Goal: Information Seeking & Learning: Learn about a topic

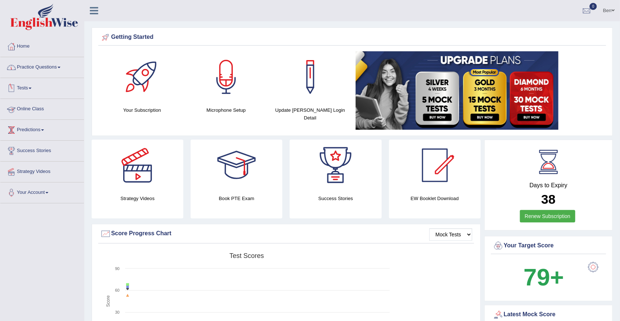
click at [43, 67] on link "Practice Questions" at bounding box center [42, 66] width 84 height 18
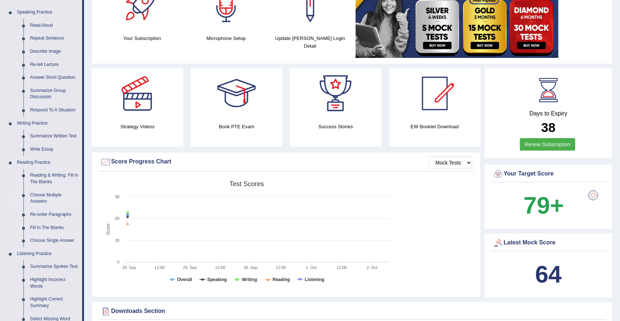
scroll to position [73, 0]
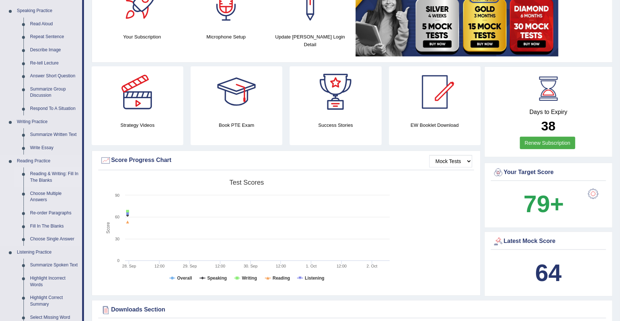
click at [44, 175] on link "Reading & Writing: Fill In The Blanks" at bounding box center [54, 176] width 55 height 19
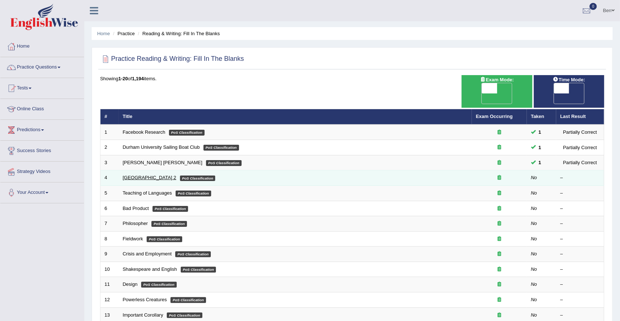
click at [144, 175] on link "Golden Gate Bridge 2" at bounding box center [149, 177] width 53 height 5
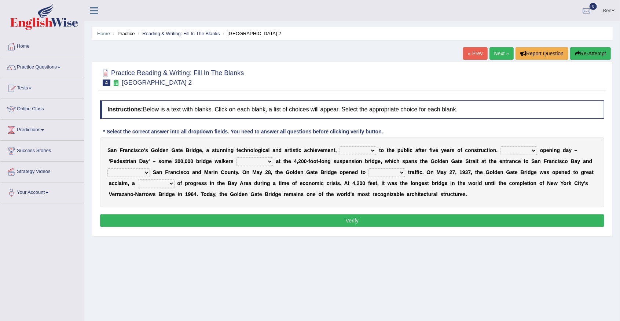
click at [355, 154] on select "opens closes appears equals" at bounding box center [357, 150] width 37 height 9
select select "opens"
click at [339, 146] on select "opens closes appears equals" at bounding box center [357, 150] width 37 height 9
click at [350, 152] on select "opens closes appears equals" at bounding box center [357, 150] width 37 height 9
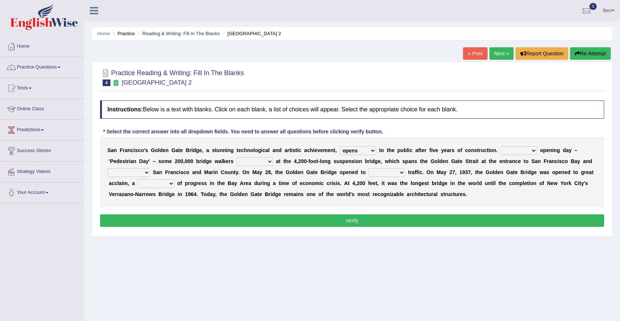
click at [510, 151] on select "On During Since When" at bounding box center [518, 150] width 37 height 9
select select "On"
click at [500, 146] on select "On During Since When" at bounding box center [518, 150] width 37 height 9
click at [236, 163] on select "stationed looked marveled laughed" at bounding box center [254, 161] width 37 height 9
select select "marveled"
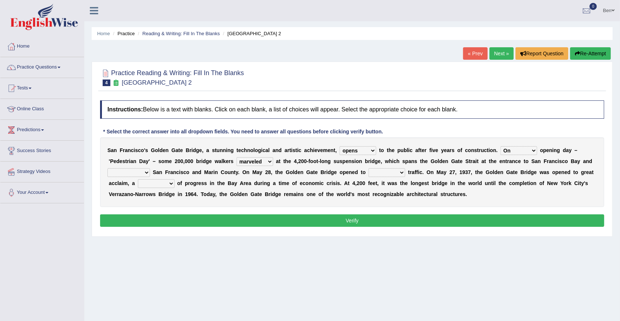
click at [236, 157] on select "stationed looked marveled laughed" at bounding box center [254, 161] width 37 height 9
click at [236, 164] on select "stationed looked marveled laughed" at bounding box center [254, 161] width 37 height 9
click at [254, 164] on div "S a n F r a n c i s c o ' s G o l d e n G a t e B r i d g e , a s t u n n i n g…" at bounding box center [352, 172] width 504 height 70
click at [236, 164] on select "stationed looked marveled laughed" at bounding box center [254, 161] width 37 height 9
click at [234, 169] on div "S a n F r a n c i s c o ' s G o l d e n G a t e B r i d g e , a s t u n n i n g…" at bounding box center [352, 172] width 504 height 70
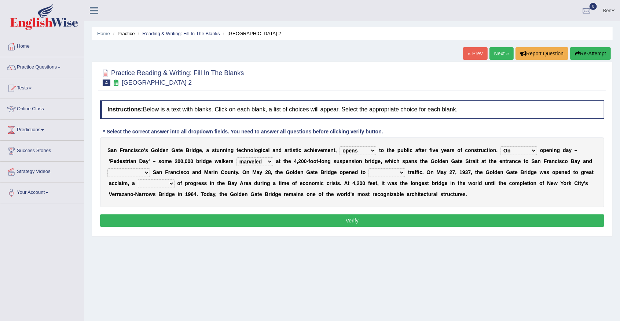
click at [150, 168] on select "separates connects channels differentiates" at bounding box center [128, 172] width 43 height 9
select select "connects"
click at [150, 168] on select "separates connects channels differentiates" at bounding box center [128, 172] width 43 height 9
click at [368, 172] on select "aquatic vehicular airborne watertight" at bounding box center [386, 172] width 37 height 9
select select "vehicular"
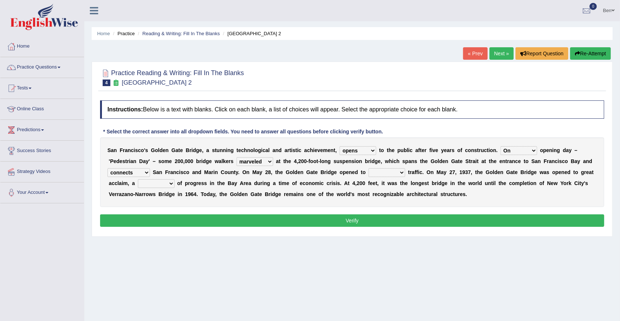
click at [368, 168] on select "aquatic vehicular airborne watertight" at bounding box center [386, 172] width 37 height 9
click at [368, 170] on select "aquatic vehicular airborne watertight" at bounding box center [386, 172] width 37 height 9
click at [351, 175] on div "S a n F r a n c i s c o ' s G o l d e n G a t e B r i d g e , a s t u n n i n g…" at bounding box center [352, 172] width 504 height 70
click at [368, 175] on select "aquatic vehicular airborne watertight" at bounding box center [386, 172] width 37 height 9
click at [368, 173] on select "aquatic vehicular airborne watertight" at bounding box center [386, 172] width 37 height 9
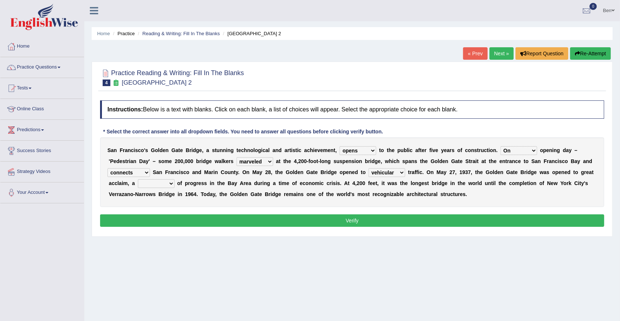
click at [174, 179] on select "denial symbol technique yield" at bounding box center [156, 183] width 37 height 9
select select "symbol"
click at [174, 179] on select "denial symbol technique yield" at bounding box center [156, 183] width 37 height 9
click at [339, 221] on button "Verify" at bounding box center [352, 220] width 504 height 12
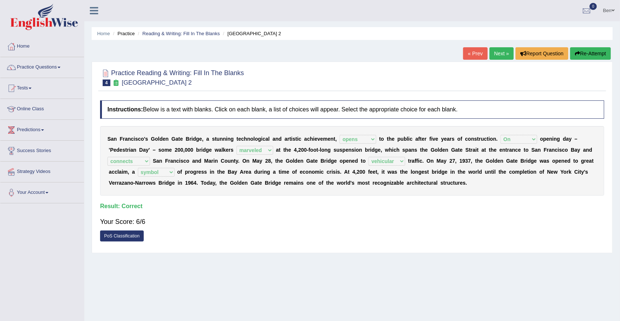
click at [208, 225] on div "Your Score: 6/6" at bounding box center [352, 222] width 504 height 18
drag, startPoint x: 189, startPoint y: 214, endPoint x: 174, endPoint y: 222, distance: 16.4
click at [188, 214] on div "Your Score: 6/6" at bounding box center [352, 222] width 504 height 18
click at [130, 236] on link "PoS Classification" at bounding box center [122, 235] width 44 height 11
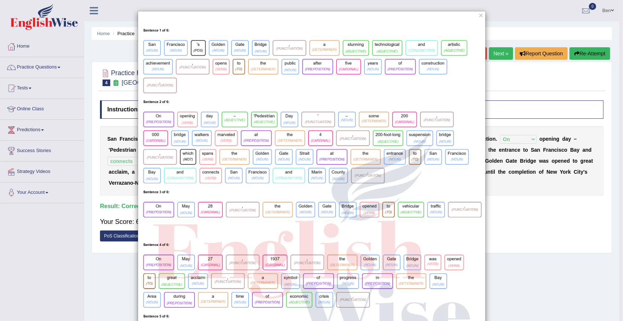
click at [531, 79] on div "×" at bounding box center [311, 230] width 623 height 439
click at [480, 15] on button "×" at bounding box center [481, 15] width 4 height 8
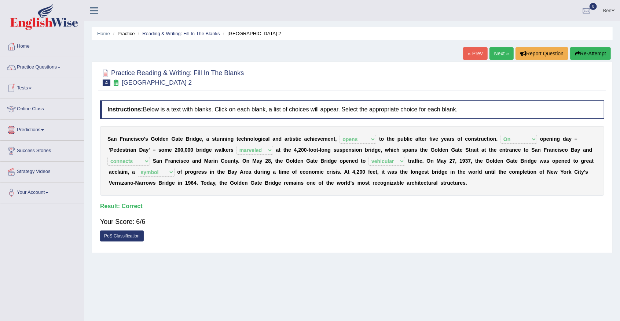
drag, startPoint x: 503, startPoint y: 51, endPoint x: 501, endPoint y: 63, distance: 11.9
click at [503, 51] on link "Next »" at bounding box center [501, 53] width 24 height 12
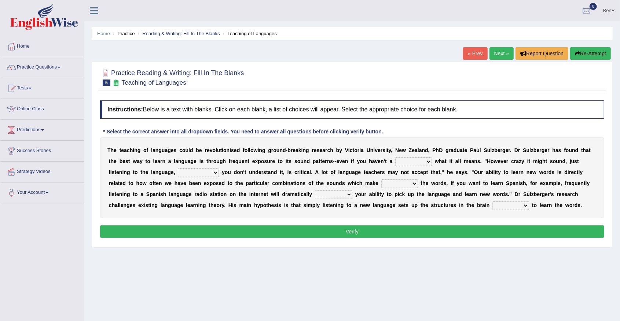
click at [395, 163] on select "dew claw clue due" at bounding box center [413, 161] width 37 height 9
select select "clue"
click at [395, 157] on select "dew claw clue due" at bounding box center [413, 161] width 37 height 9
click at [395, 162] on select "dew claw clue due" at bounding box center [413, 161] width 37 height 9
click at [498, 174] on b "y" at bounding box center [499, 172] width 3 height 6
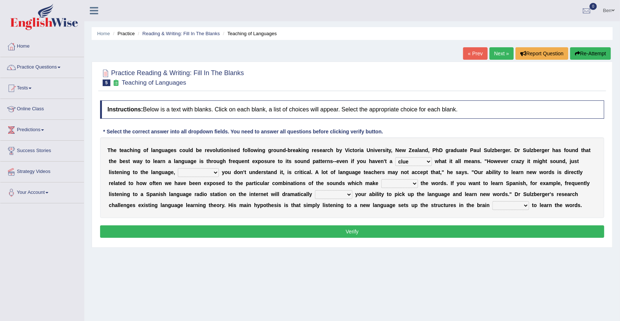
click at [219, 172] on b at bounding box center [220, 172] width 3 height 6
click at [178, 173] on select "but also all together even though if so" at bounding box center [198, 172] width 41 height 9
select select "even though"
click at [178, 168] on select "but also all together even though if so" at bounding box center [198, 172] width 41 height 9
click at [381, 183] on select "down up of on" at bounding box center [399, 183] width 37 height 9
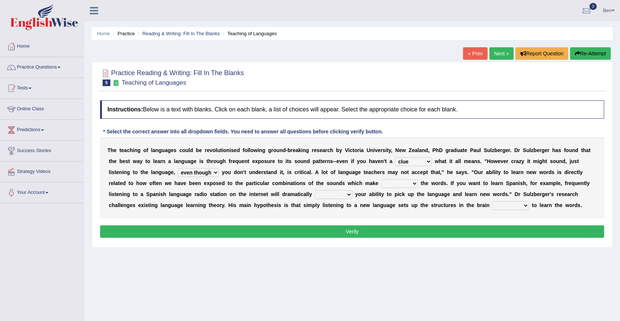
select select "up"
click at [381, 179] on select "down up of on" at bounding box center [399, 183] width 37 height 9
click at [315, 195] on select "evaluate exaggerate describe boost" at bounding box center [333, 194] width 37 height 9
select select "boost"
click at [315, 190] on select "evaluate exaggerate describe boost" at bounding box center [333, 194] width 37 height 9
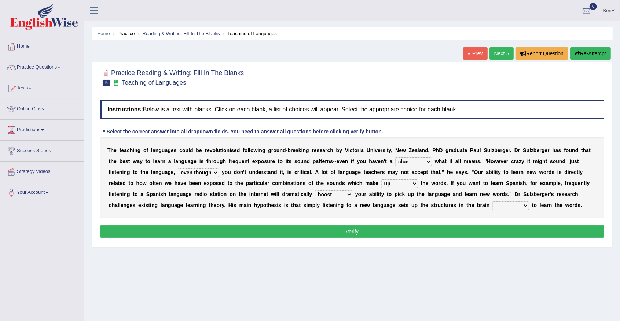
click at [492, 205] on select "requiring required directed to require" at bounding box center [510, 205] width 37 height 9
click at [492, 207] on select "requiring required directed to require" at bounding box center [510, 205] width 37 height 9
select select "required"
click at [492, 201] on select "requiring required directed to require" at bounding box center [510, 205] width 37 height 9
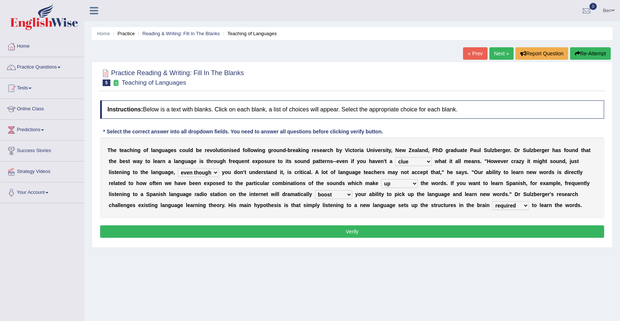
click at [492, 207] on select "requiring required directed to require" at bounding box center [510, 205] width 37 height 9
click at [356, 208] on div "T h e t e a c h i n g o f l a n g u a g e s c o u l d b e r e v o l u t i o n i…" at bounding box center [352, 177] width 504 height 81
click at [341, 230] on button "Verify" at bounding box center [352, 231] width 504 height 12
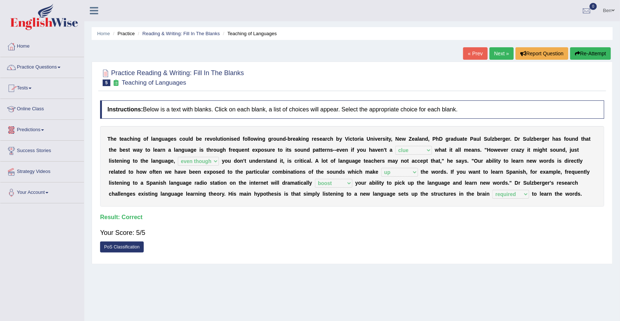
click at [49, 65] on link "Practice Questions" at bounding box center [42, 66] width 84 height 18
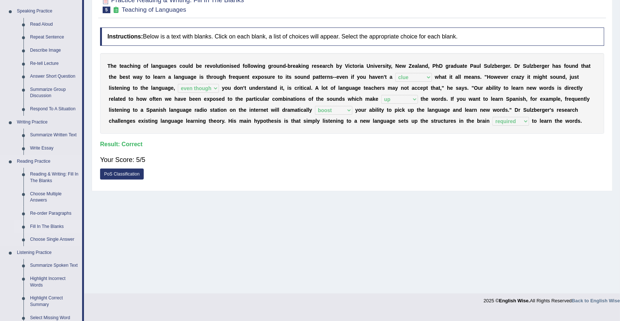
scroll to position [73, 0]
click at [40, 195] on link "Choose Multiple Answers" at bounding box center [54, 196] width 55 height 19
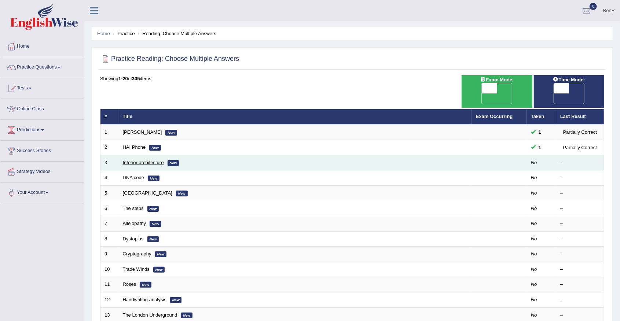
click at [150, 160] on link "Interior architecture" at bounding box center [143, 162] width 41 height 5
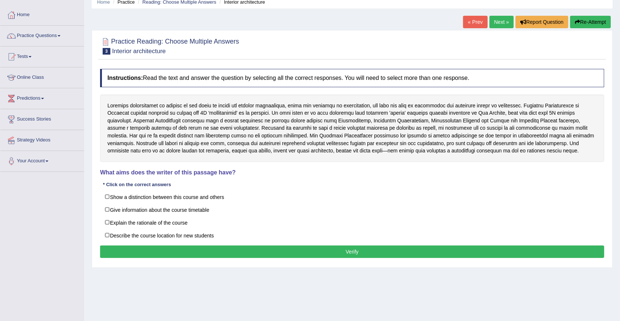
scroll to position [24, 0]
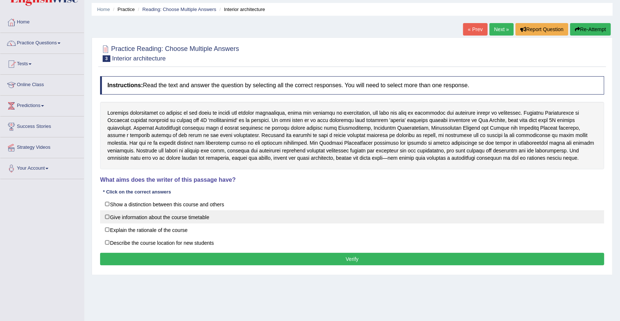
click at [179, 217] on label "Give information about the course timetable" at bounding box center [352, 216] width 504 height 13
checkbox input "true"
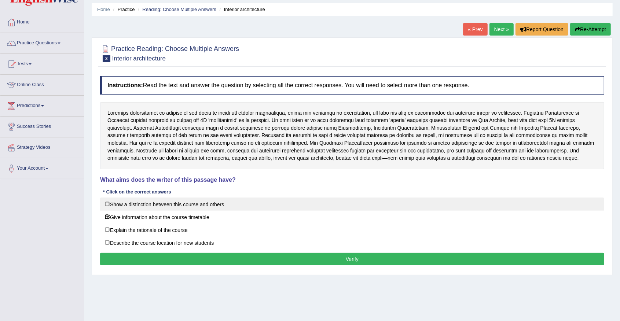
click at [180, 203] on label "Show a distinction between this course and others" at bounding box center [352, 203] width 504 height 13
checkbox input "true"
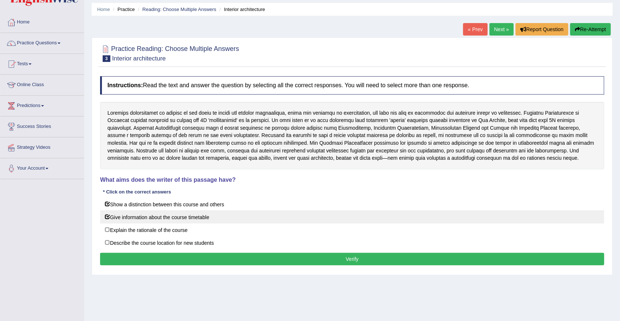
click at [181, 214] on label "Give information about the course timetable" at bounding box center [352, 216] width 504 height 13
checkbox input "false"
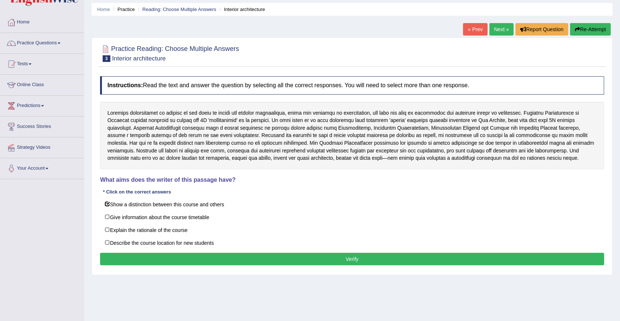
click at [308, 258] on button "Verify" at bounding box center [352, 259] width 504 height 12
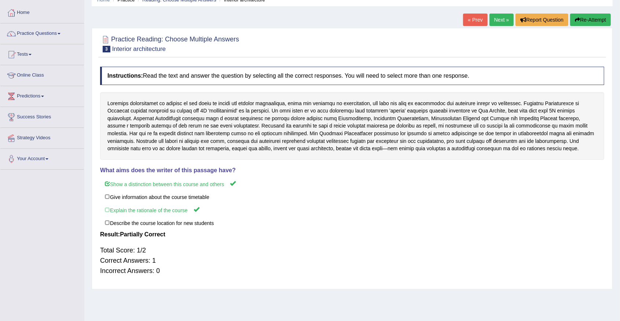
scroll to position [0, 0]
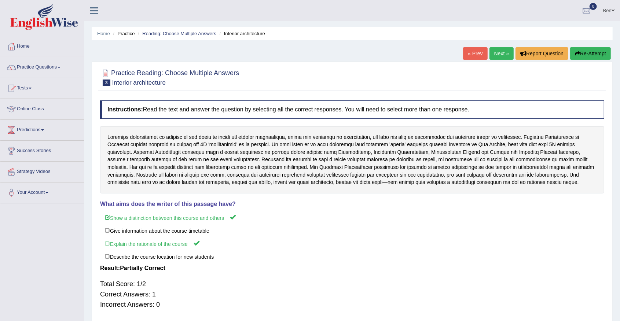
click at [500, 53] on link "Next »" at bounding box center [501, 53] width 24 height 12
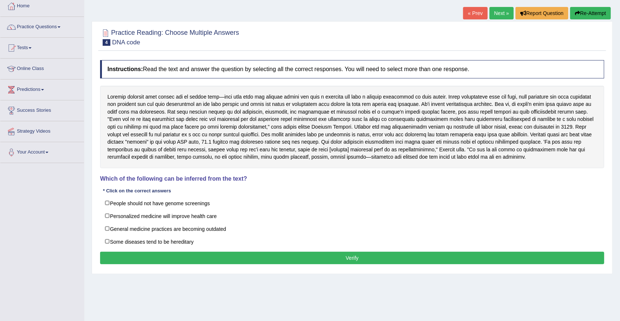
scroll to position [49, 0]
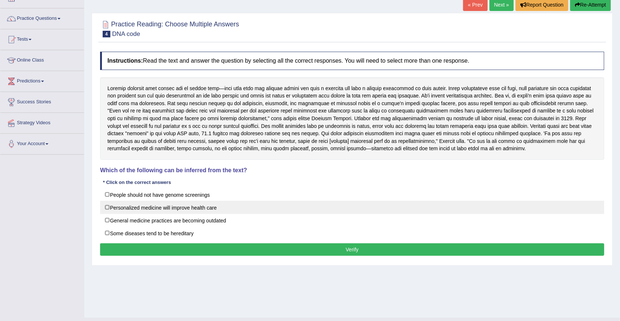
drag, startPoint x: 182, startPoint y: 206, endPoint x: 189, endPoint y: 207, distance: 6.7
click at [183, 206] on label "Personalized medicine will improve health care" at bounding box center [352, 207] width 504 height 13
checkbox input "true"
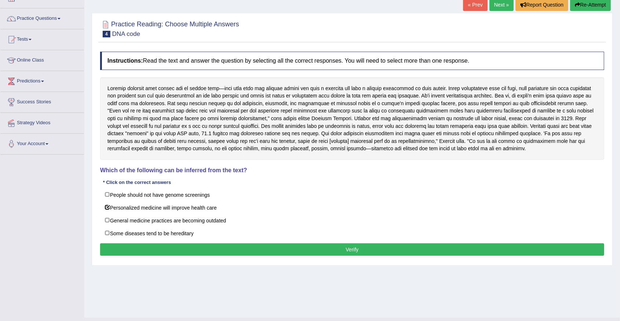
click at [306, 248] on button "Verify" at bounding box center [352, 249] width 504 height 12
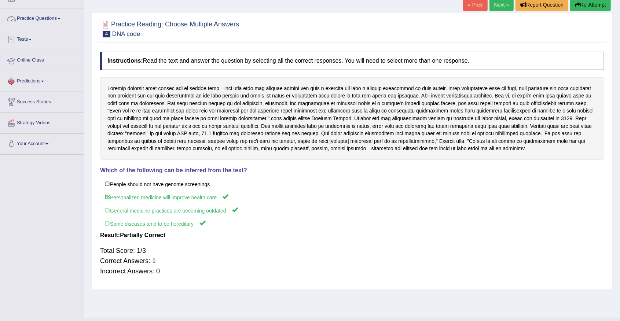
click at [44, 19] on link "Practice Questions" at bounding box center [42, 17] width 84 height 18
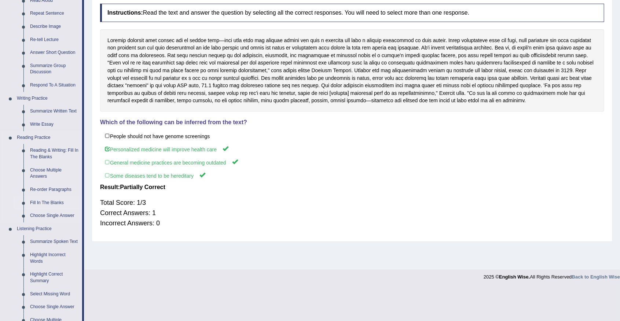
scroll to position [122, 0]
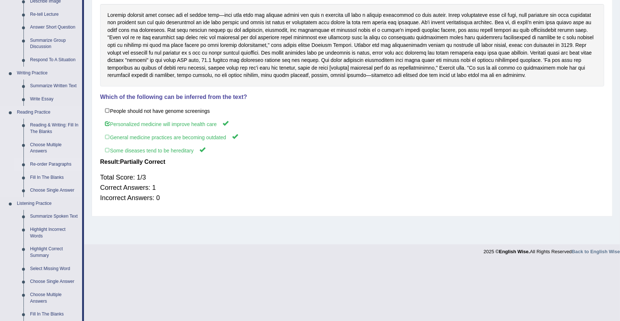
click at [49, 164] on link "Re-order Paragraphs" at bounding box center [54, 164] width 55 height 13
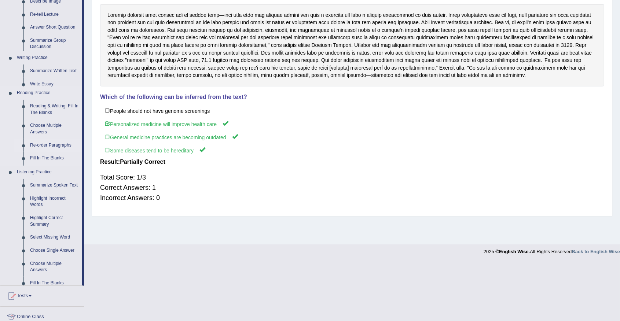
scroll to position [64, 0]
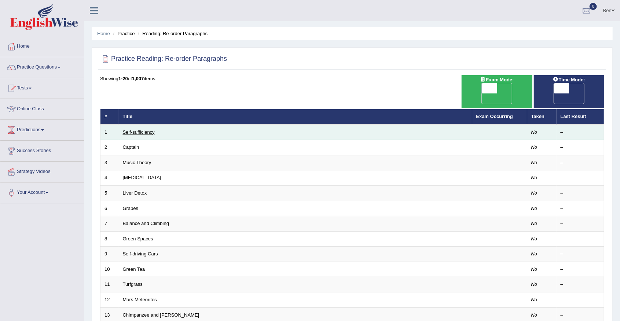
click at [145, 129] on link "Self-sufficiency" at bounding box center [139, 131] width 32 height 5
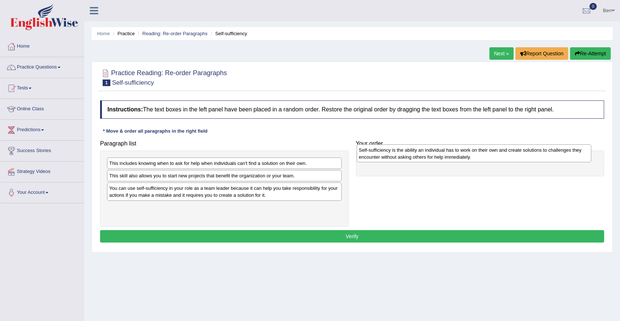
drag, startPoint x: 186, startPoint y: 210, endPoint x: 435, endPoint y: 155, distance: 254.1
click at [435, 154] on div "Self-sufficiency is the ability an individual has to work on their own and crea…" at bounding box center [473, 153] width 235 height 18
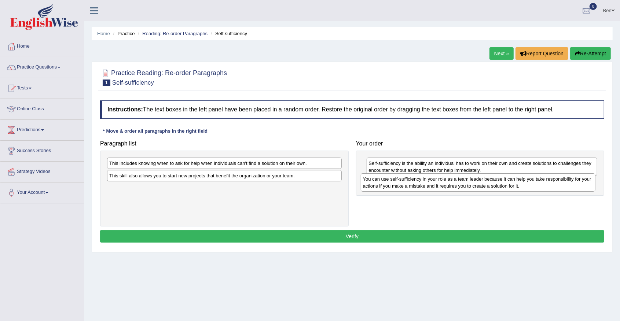
drag, startPoint x: 182, startPoint y: 191, endPoint x: 439, endPoint y: 182, distance: 257.7
click at [439, 182] on div "You can use self-sufficiency in your role as a team leader because it can help …" at bounding box center [478, 182] width 235 height 18
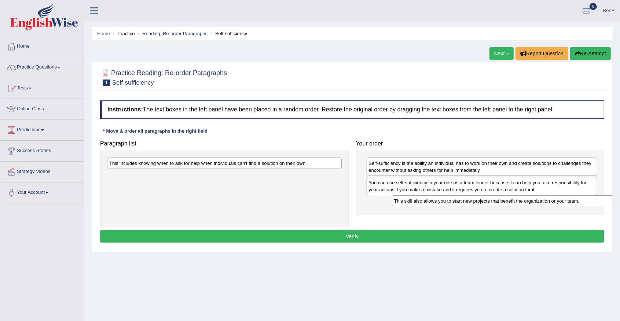
drag, startPoint x: 188, startPoint y: 176, endPoint x: 449, endPoint y: 197, distance: 261.7
click at [449, 197] on div "This skill also allows you to start new projects that benefit the organization …" at bounding box center [509, 200] width 235 height 11
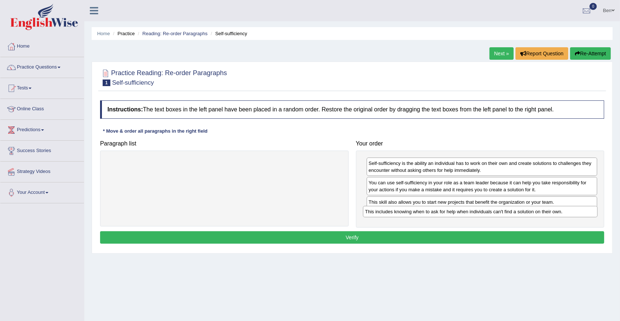
drag, startPoint x: 166, startPoint y: 164, endPoint x: 422, endPoint y: 213, distance: 260.3
click at [422, 213] on div "This includes knowing when to ask for help when individuals can't find a soluti…" at bounding box center [480, 211] width 235 height 11
drag, startPoint x: 429, startPoint y: 213, endPoint x: 427, endPoint y: 199, distance: 14.7
click at [427, 199] on div "This includes knowing when to ask for help when individuals can't find a soluti…" at bounding box center [480, 198] width 231 height 11
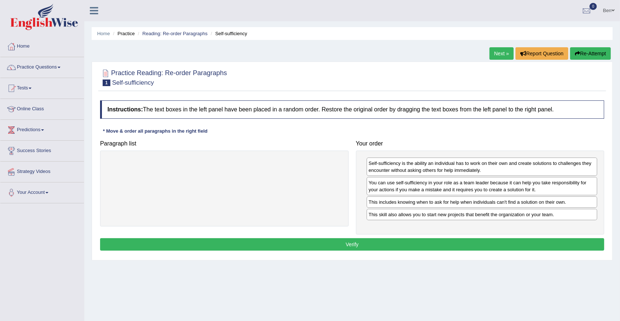
click at [427, 240] on button "Verify" at bounding box center [352, 244] width 504 height 12
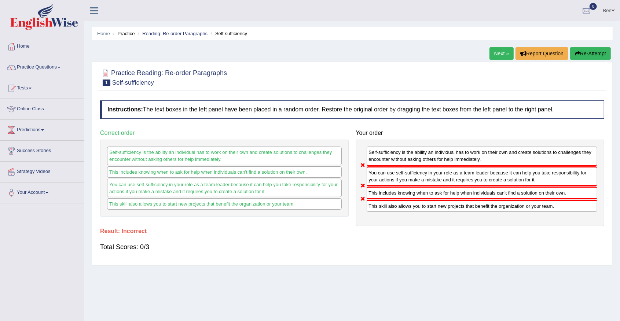
click at [503, 52] on link "Next »" at bounding box center [501, 53] width 24 height 12
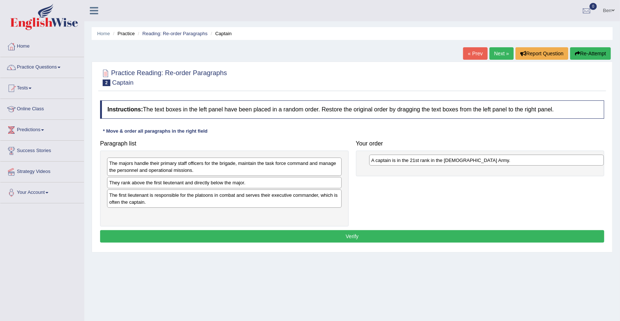
drag, startPoint x: 140, startPoint y: 184, endPoint x: 385, endPoint y: 159, distance: 246.4
click at [385, 159] on div "A captain is in the 21st rank in the [DEMOGRAPHIC_DATA] Army." at bounding box center [486, 160] width 235 height 11
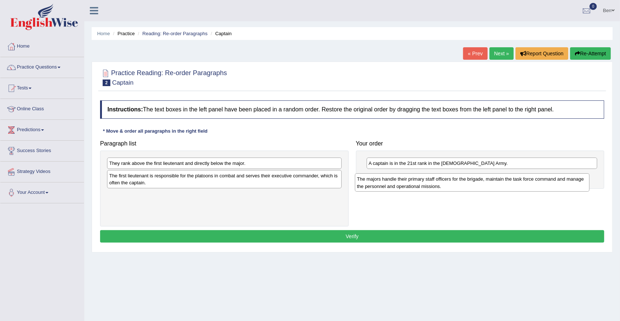
drag, startPoint x: 161, startPoint y: 163, endPoint x: 407, endPoint y: 179, distance: 246.7
click at [408, 180] on div "The majors handle their primary staff officers for the brigade, maintain the ta…" at bounding box center [472, 182] width 235 height 18
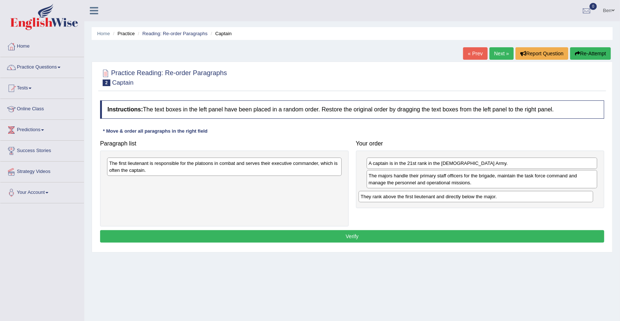
drag, startPoint x: 175, startPoint y: 163, endPoint x: 425, endPoint y: 194, distance: 251.8
click at [425, 194] on div "They rank above the first lieutenant and directly below the major." at bounding box center [475, 196] width 235 height 11
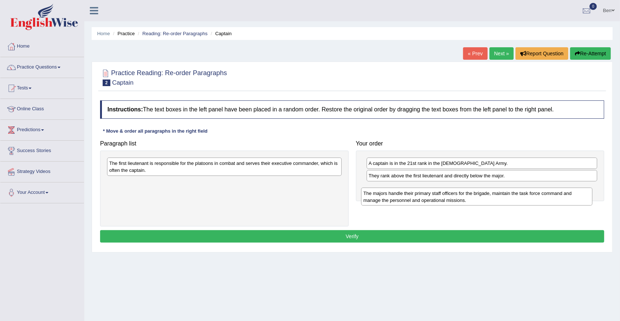
drag, startPoint x: 394, startPoint y: 177, endPoint x: 388, endPoint y: 197, distance: 20.3
click at [388, 197] on div "The majors handle their primary staff officers for the brigade, maintain the ta…" at bounding box center [476, 197] width 231 height 18
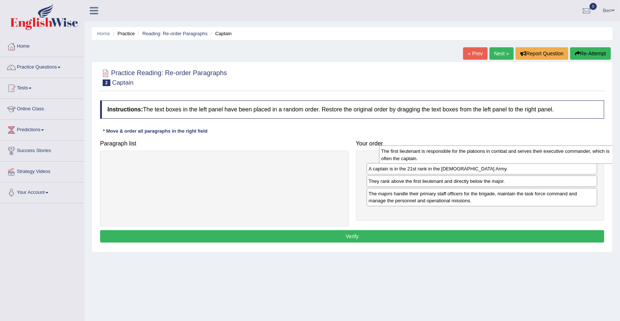
drag, startPoint x: 221, startPoint y: 167, endPoint x: 474, endPoint y: 155, distance: 254.2
click at [474, 155] on div "The first lieutenant is responsible for the platoons in combat and serves their…" at bounding box center [496, 154] width 235 height 18
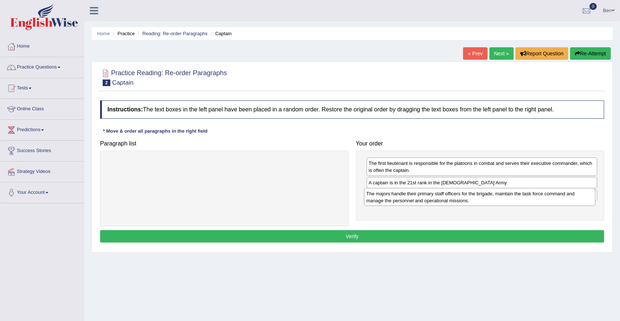
drag, startPoint x: 408, startPoint y: 210, endPoint x: 405, endPoint y: 194, distance: 15.7
click at [405, 194] on div "The majors handle their primary staff officers for the brigade, maintain the ta…" at bounding box center [479, 197] width 231 height 18
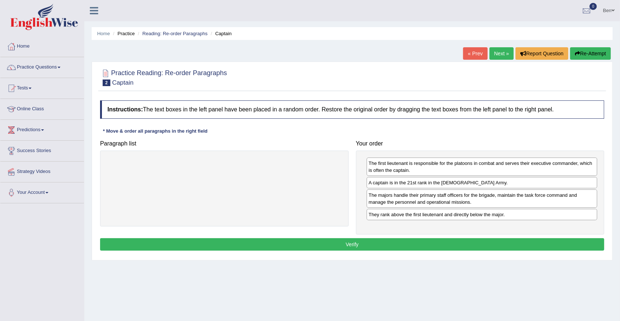
click at [369, 241] on button "Verify" at bounding box center [352, 244] width 504 height 12
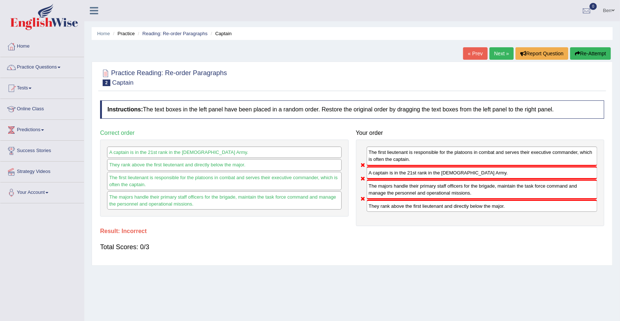
click at [503, 51] on link "Next »" at bounding box center [501, 53] width 24 height 12
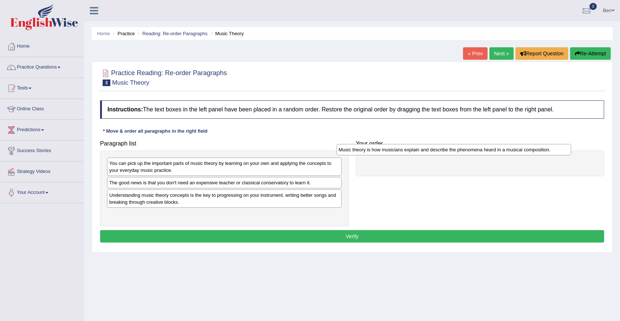
drag, startPoint x: 187, startPoint y: 196, endPoint x: 420, endPoint y: 156, distance: 236.4
click at [422, 155] on div "Music theory is how musicians explain and describe the phenomena heard in a mus…" at bounding box center [453, 149] width 235 height 11
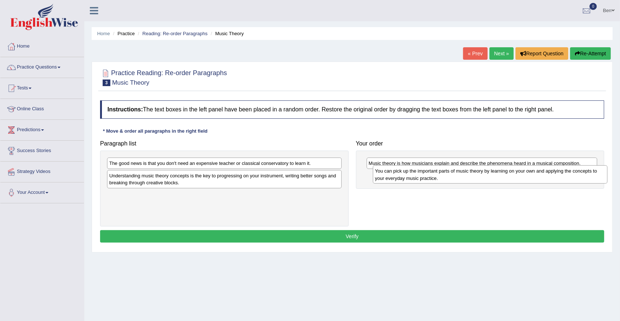
drag, startPoint x: 197, startPoint y: 165, endPoint x: 468, endPoint y: 176, distance: 270.6
click at [468, 176] on div "You can pick up the important parts of music theory by learning on your own and…" at bounding box center [490, 174] width 235 height 18
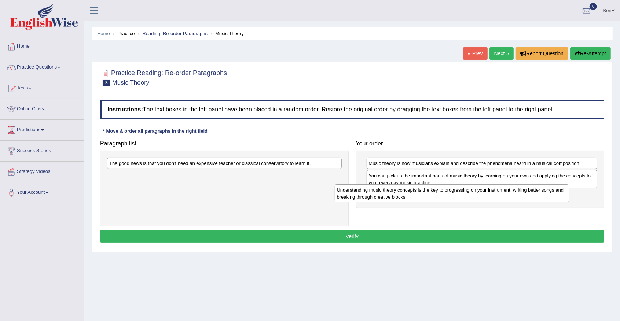
drag, startPoint x: 199, startPoint y: 177, endPoint x: 441, endPoint y: 192, distance: 242.6
click at [441, 192] on div "Understanding music theory concepts is the key to progressing on your instrumen…" at bounding box center [452, 193] width 235 height 18
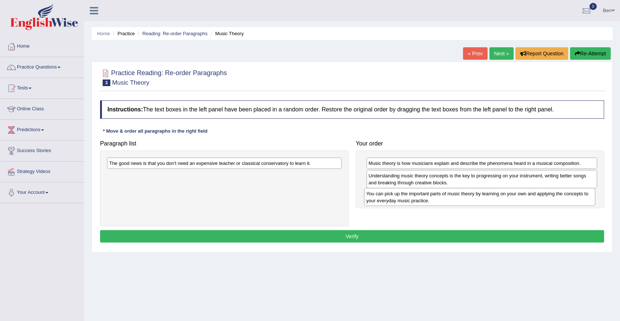
drag, startPoint x: 435, startPoint y: 180, endPoint x: 433, endPoint y: 200, distance: 19.5
click at [433, 200] on div "You can pick up the important parts of music theory by learning on your own and…" at bounding box center [479, 197] width 231 height 18
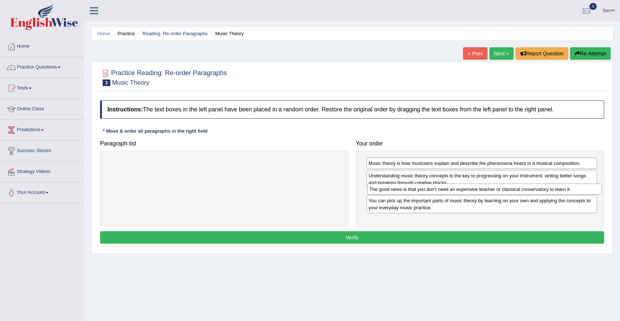
drag, startPoint x: 178, startPoint y: 161, endPoint x: 439, endPoint y: 188, distance: 261.5
click at [439, 188] on div "The good news is that you don't need an expensive teacher or classical conserva…" at bounding box center [484, 189] width 235 height 11
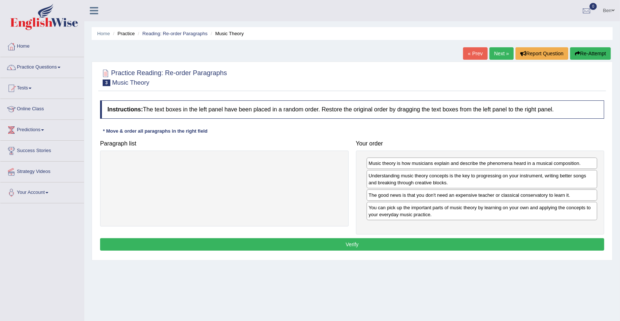
click at [363, 243] on button "Verify" at bounding box center [352, 244] width 504 height 12
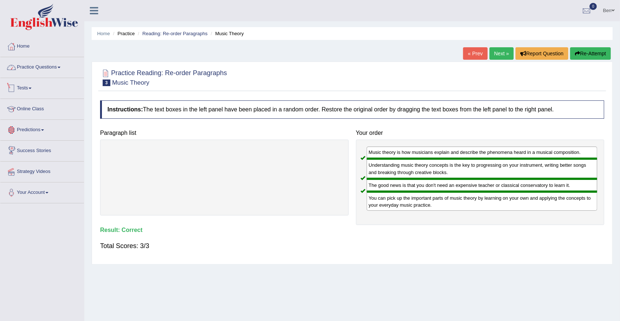
click at [40, 67] on link "Practice Questions" at bounding box center [42, 66] width 84 height 18
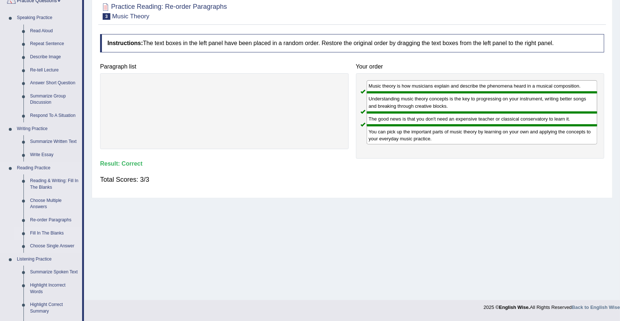
scroll to position [73, 0]
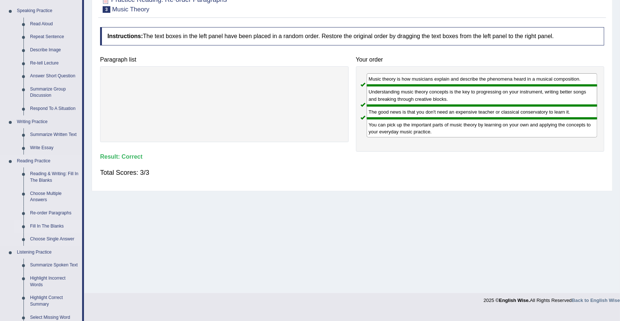
click at [47, 225] on link "Fill In The Blanks" at bounding box center [54, 226] width 55 height 13
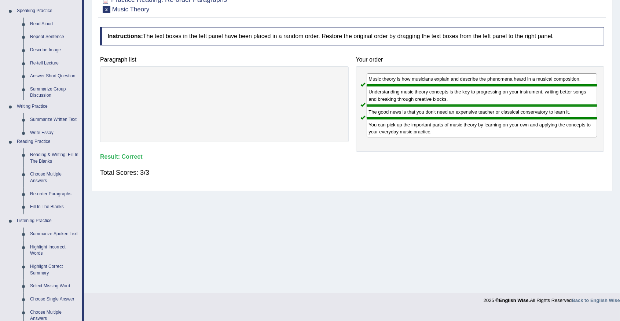
scroll to position [64, 0]
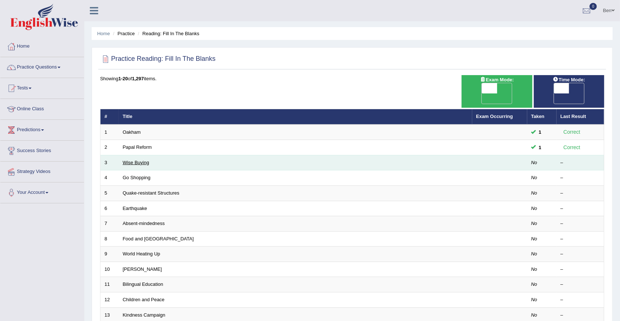
click at [143, 160] on link "Wise Buying" at bounding box center [136, 162] width 26 height 5
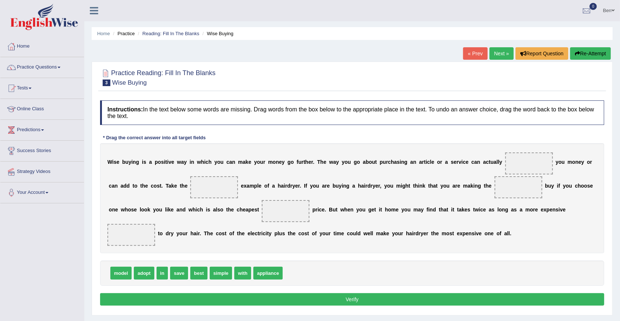
scroll to position [49, 0]
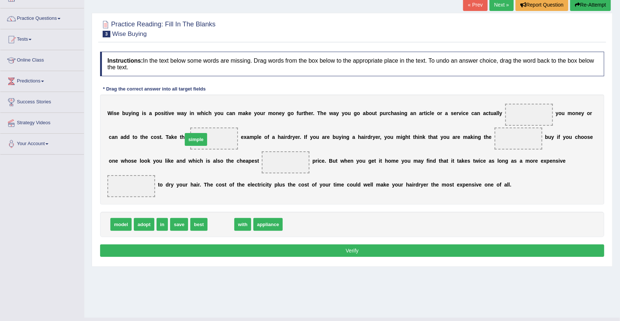
drag, startPoint x: 219, startPoint y: 210, endPoint x: 182, endPoint y: 134, distance: 85.0
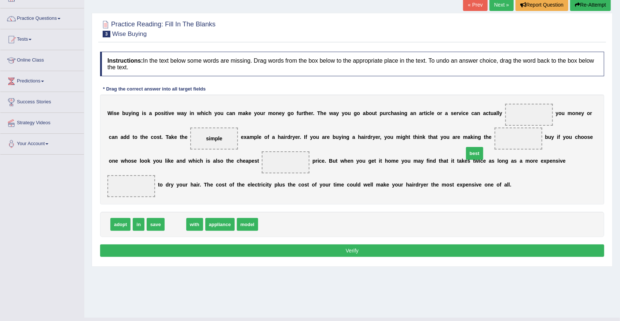
drag, startPoint x: 177, startPoint y: 209, endPoint x: 474, endPoint y: 138, distance: 305.8
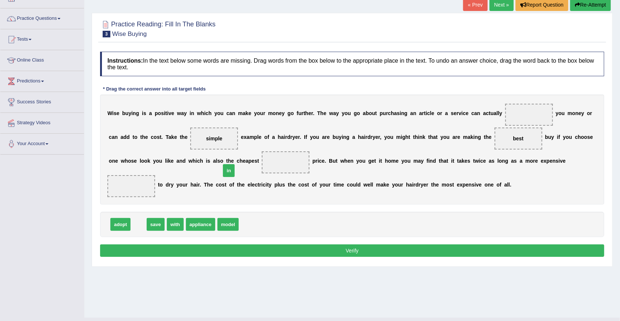
drag, startPoint x: 133, startPoint y: 212, endPoint x: 226, endPoint y: 162, distance: 105.6
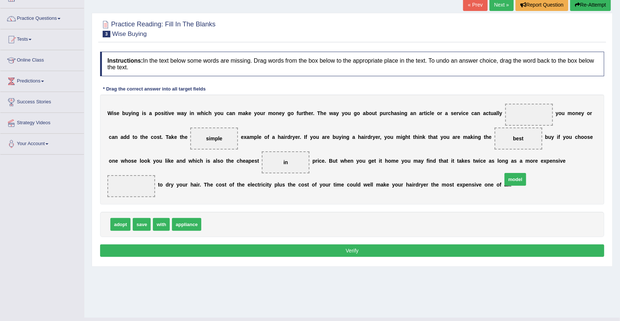
drag, startPoint x: 221, startPoint y: 211, endPoint x: 521, endPoint y: 166, distance: 303.4
click at [118, 218] on span "adopt" at bounding box center [120, 224] width 20 height 13
drag, startPoint x: 138, startPoint y: 212, endPoint x: 504, endPoint y: 115, distance: 378.0
click at [348, 244] on button "Verify" at bounding box center [352, 250] width 504 height 12
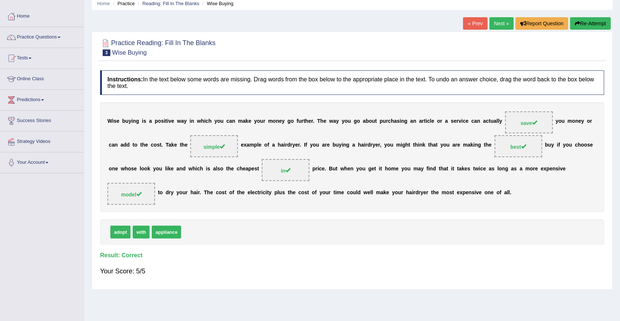
scroll to position [0, 0]
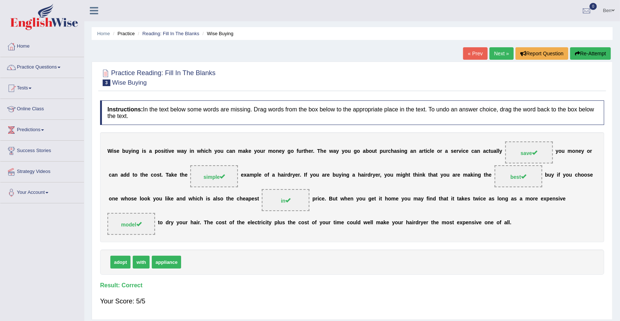
click at [496, 55] on link "Next »" at bounding box center [501, 53] width 24 height 12
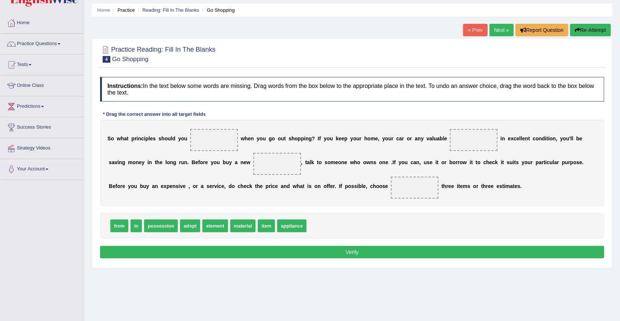
scroll to position [24, 0]
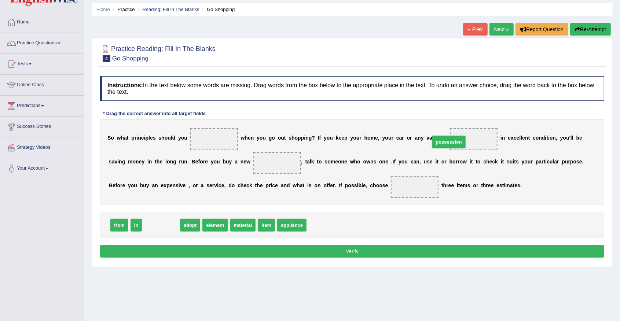
drag, startPoint x: 156, startPoint y: 226, endPoint x: 448, endPoint y: 143, distance: 304.5
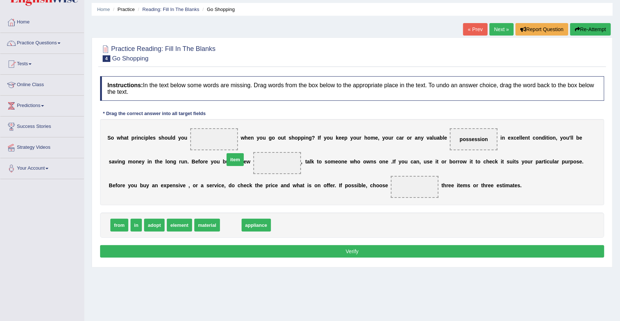
drag, startPoint x: 227, startPoint y: 226, endPoint x: 230, endPoint y: 162, distance: 64.9
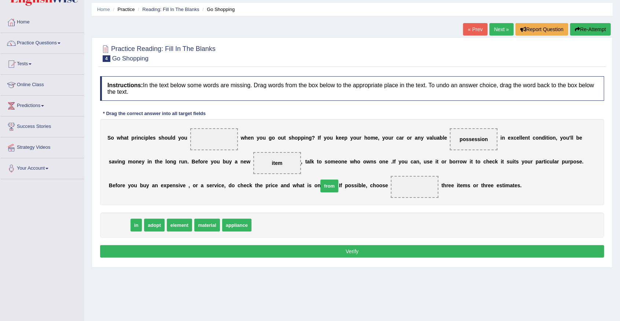
drag, startPoint x: 117, startPoint y: 225, endPoint x: 316, endPoint y: 187, distance: 202.9
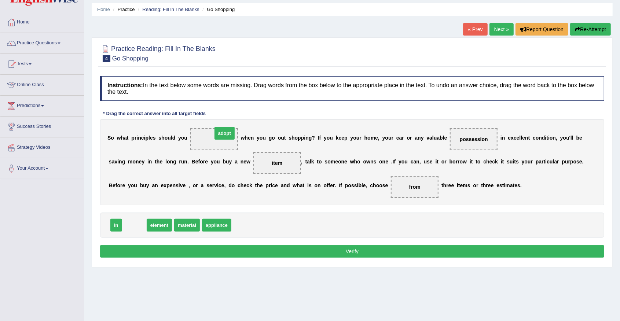
drag, startPoint x: 136, startPoint y: 224, endPoint x: 213, endPoint y: 141, distance: 113.8
click at [352, 252] on button "Verify" at bounding box center [352, 251] width 504 height 12
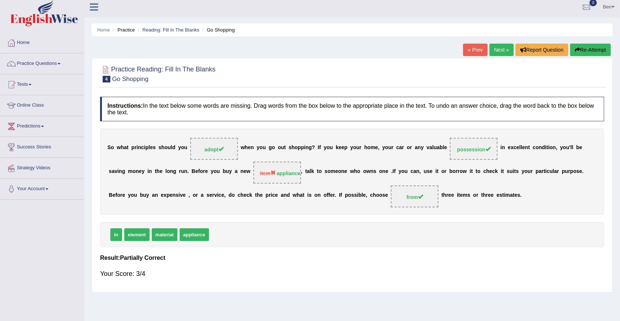
scroll to position [0, 0]
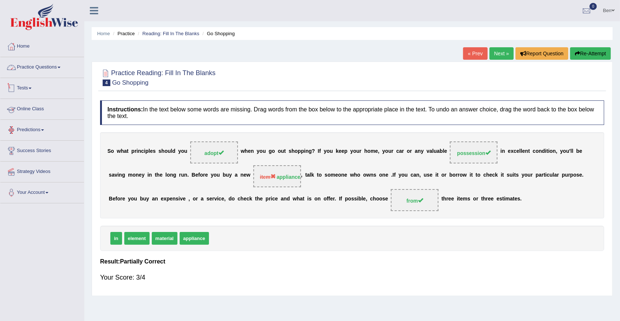
click at [52, 68] on link "Practice Questions" at bounding box center [42, 66] width 84 height 18
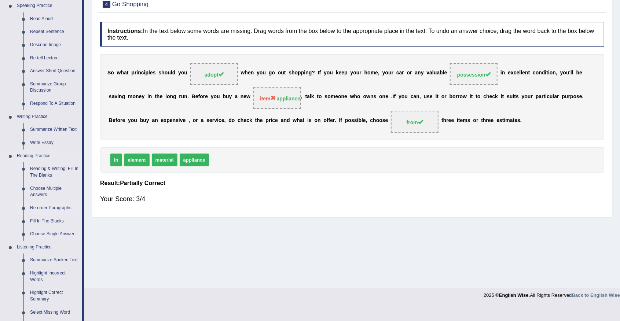
scroll to position [97, 0]
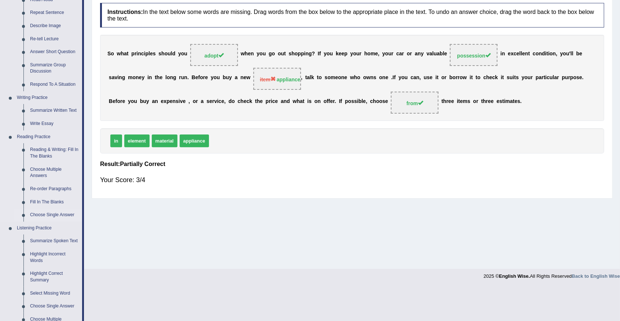
click at [59, 213] on link "Choose Single Answer" at bounding box center [54, 214] width 55 height 13
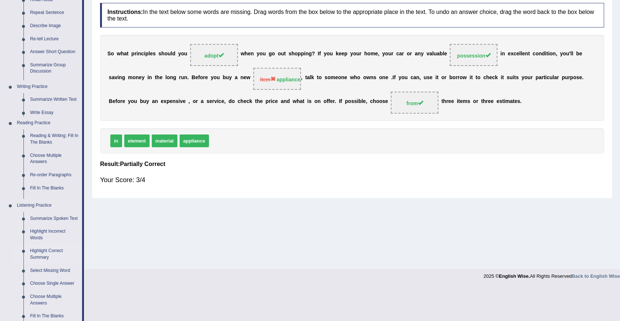
scroll to position [64, 0]
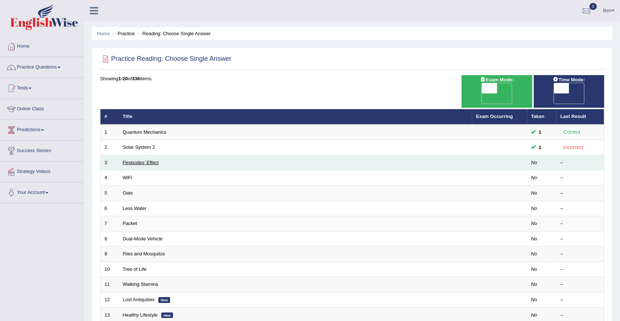
click at [145, 160] on link "Pesticides’ Effect" at bounding box center [141, 162] width 36 height 5
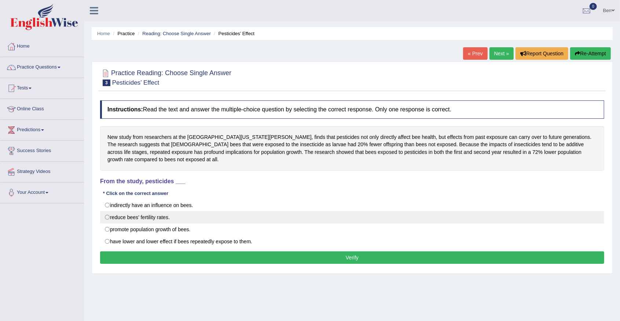
click at [148, 216] on label "reduce bees’ fertility rates." at bounding box center [352, 217] width 504 height 12
radio input "true"
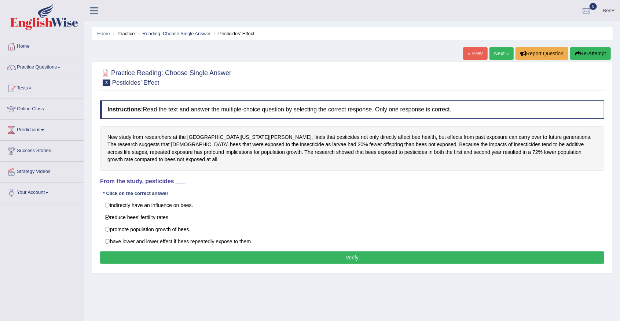
click at [336, 255] on button "Verify" at bounding box center [352, 257] width 504 height 12
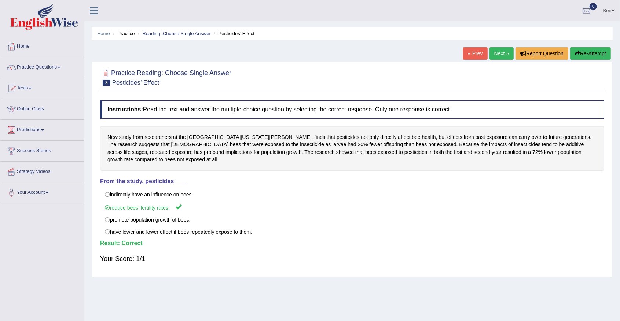
click at [502, 55] on link "Next »" at bounding box center [501, 53] width 24 height 12
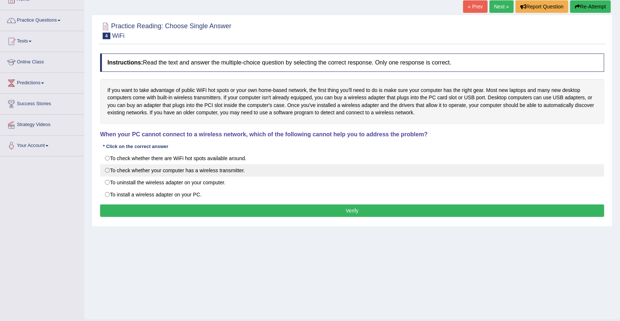
scroll to position [49, 0]
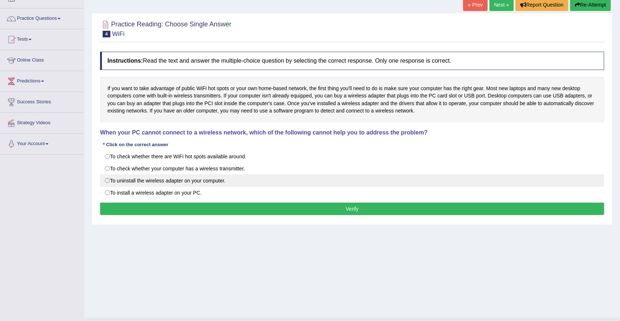
click at [171, 180] on label "To uninstall the wireless adapter on your computer." at bounding box center [352, 180] width 504 height 12
radio input "true"
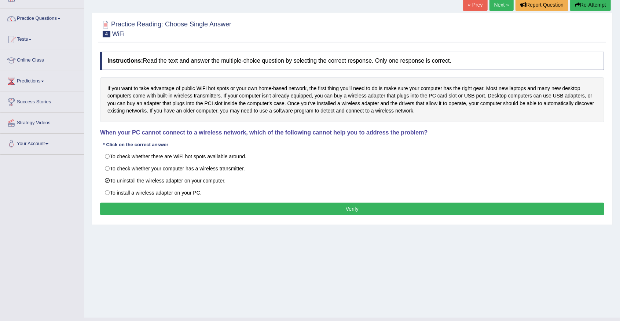
click at [331, 209] on button "Verify" at bounding box center [352, 209] width 504 height 12
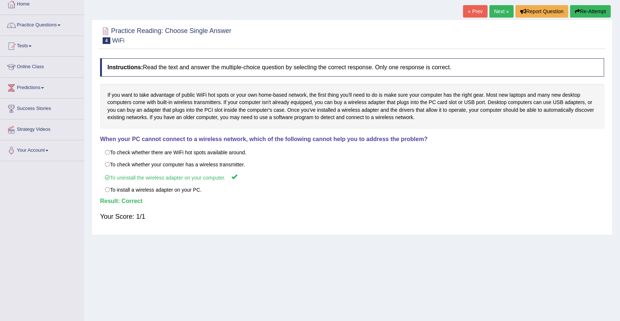
scroll to position [0, 0]
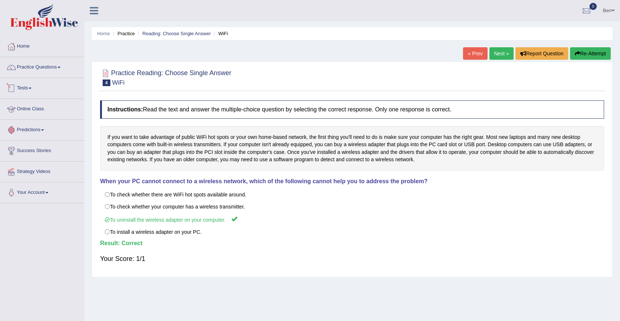
click at [36, 106] on link "Online Class" at bounding box center [42, 108] width 84 height 18
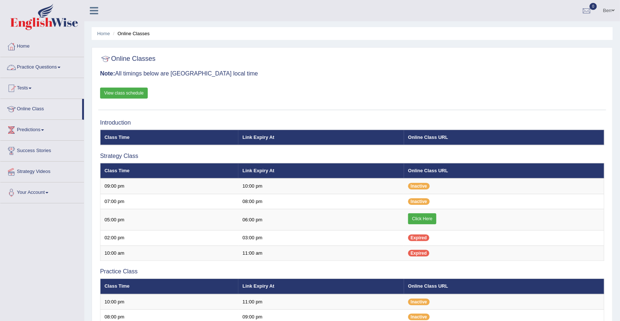
click at [43, 67] on link "Practice Questions" at bounding box center [42, 66] width 84 height 18
click at [425, 70] on div "Online Classes Note: All timings below are Melbourne local time View class sche…" at bounding box center [351, 80] width 507 height 59
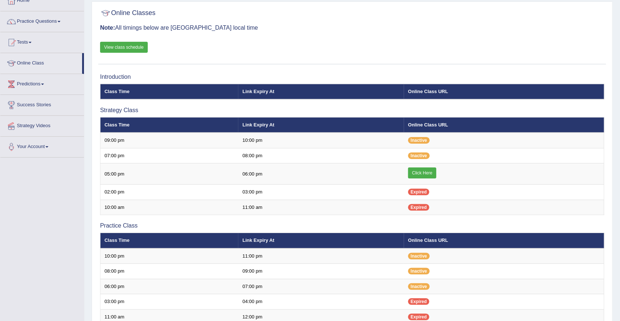
scroll to position [49, 0]
